Goal: Transaction & Acquisition: Subscribe to service/newsletter

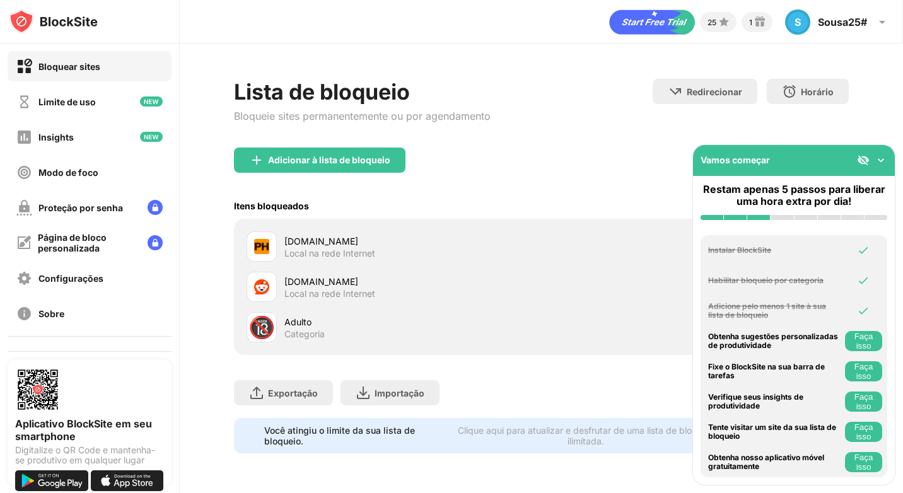
click at [626, 25] on icon "Iniciar avaliação gratuita" at bounding box center [625, 22] width 8 height 6
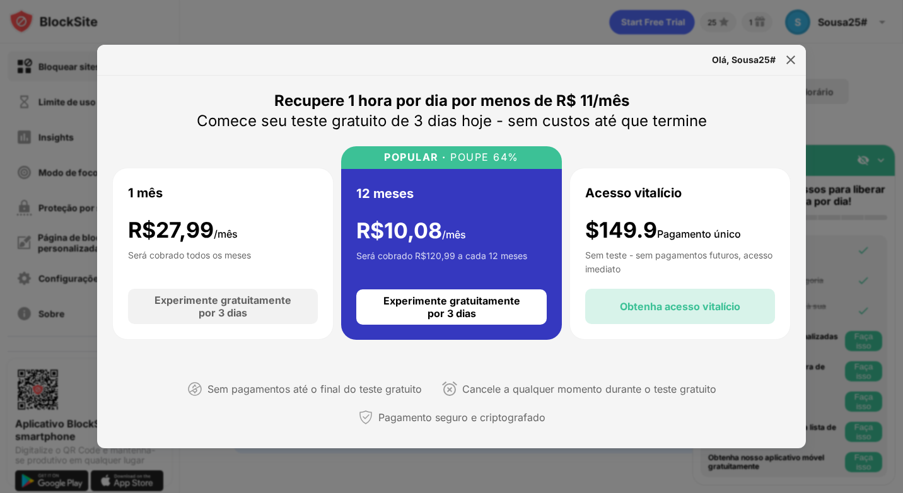
click at [644, 305] on div "Obtenha acesso vitalício" at bounding box center [680, 306] width 121 height 13
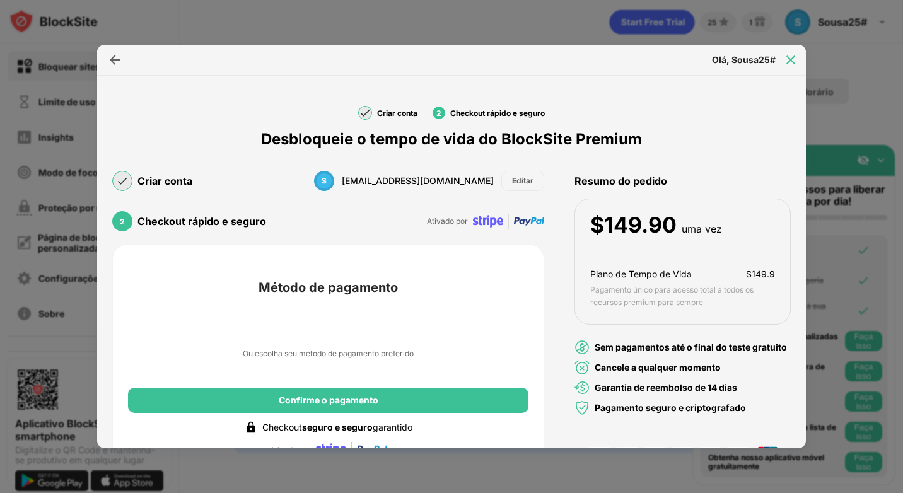
click at [788, 56] on img at bounding box center [791, 60] width 13 height 13
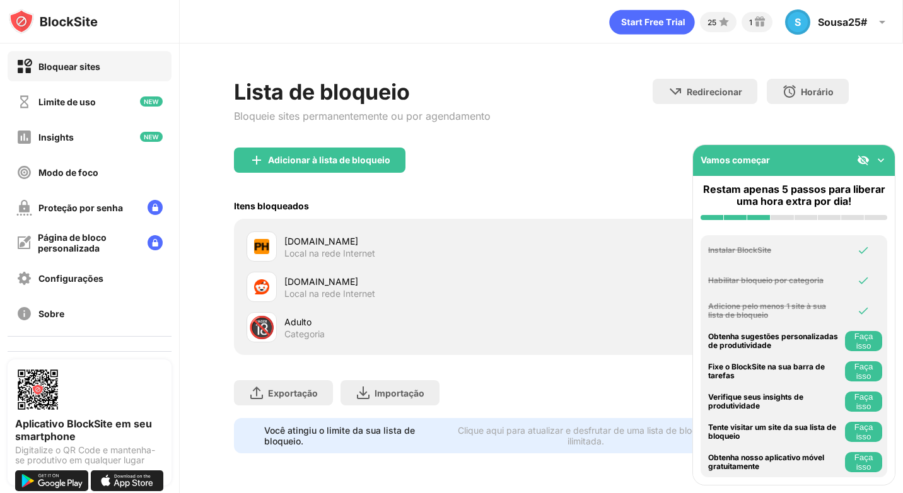
scroll to position [61, 0]
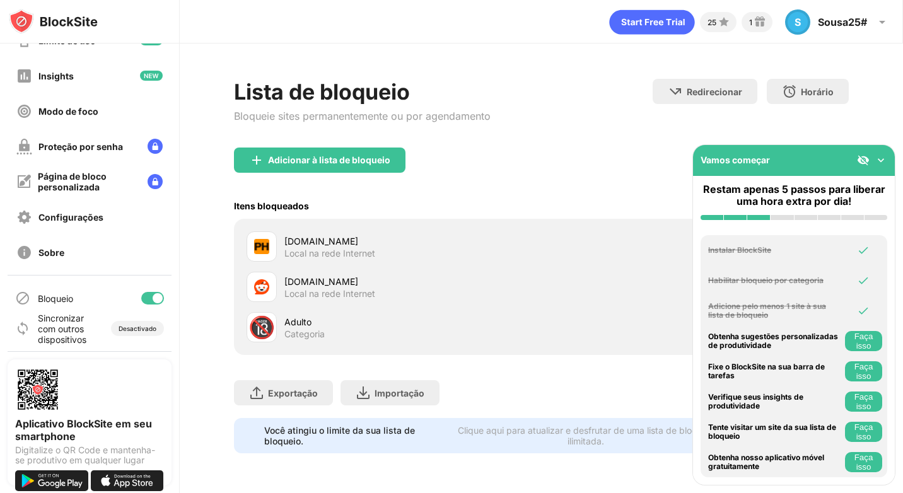
click at [415, 437] on div "Você atingiu o limite da sua lista de bloqueio." at bounding box center [353, 435] width 178 height 21
drag, startPoint x: 415, startPoint y: 437, endPoint x: 494, endPoint y: 432, distance: 79.0
click at [415, 437] on div "Você atingiu o limite da sua lista de bloqueio." at bounding box center [353, 435] width 178 height 21
click at [509, 428] on div "Clique aqui para atualizar e desfrutar de uma lista de bloqueio ilimitada." at bounding box center [586, 435] width 273 height 21
click at [882, 162] on img at bounding box center [881, 160] width 13 height 13
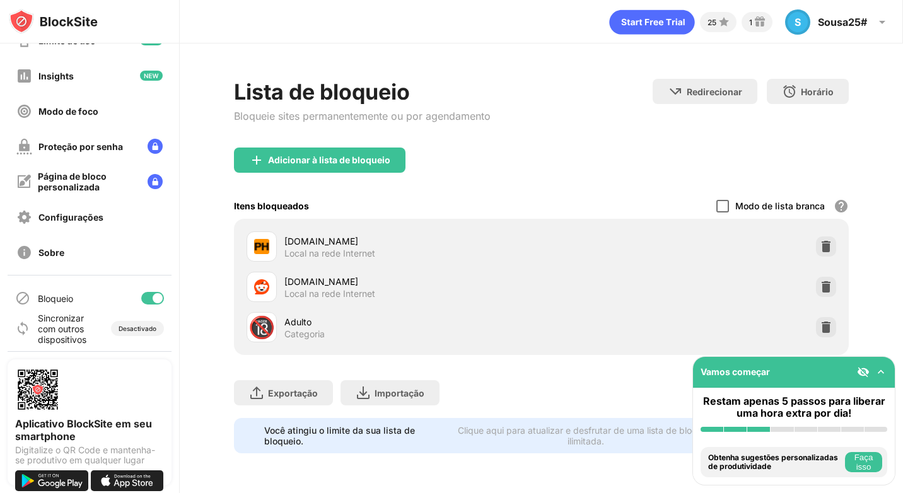
click at [722, 200] on div at bounding box center [723, 206] width 13 height 13
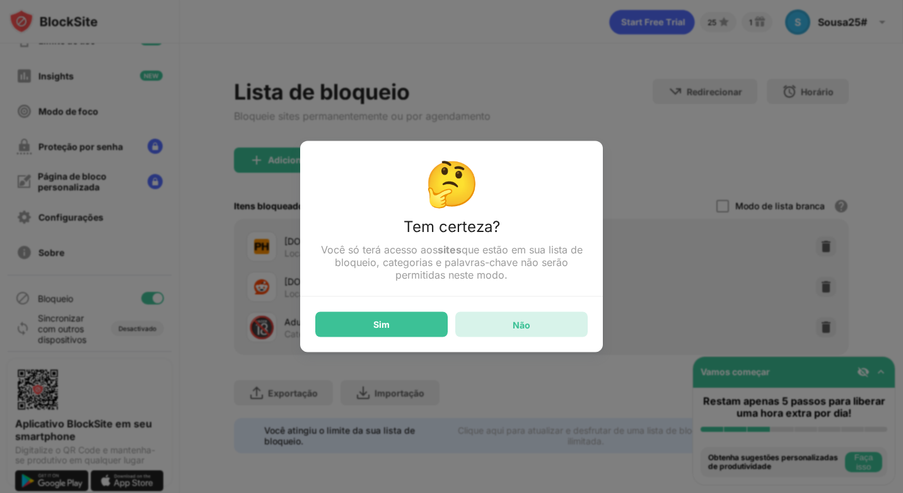
click at [515, 327] on div "Não" at bounding box center [522, 324] width 18 height 11
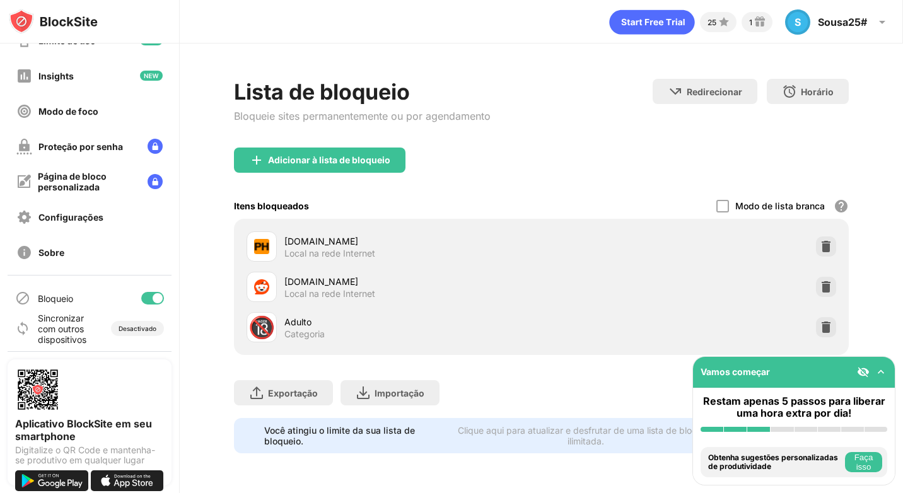
click at [153, 298] on div at bounding box center [158, 298] width 10 height 10
click at [144, 298] on div at bounding box center [152, 298] width 23 height 13
